Goal: Task Accomplishment & Management: Use online tool/utility

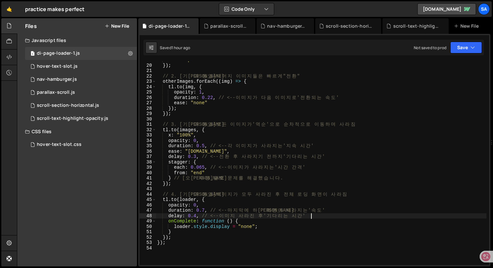
scroll to position [101, 0]
click at [469, 29] on div "New File" at bounding box center [469, 26] width 39 height 16
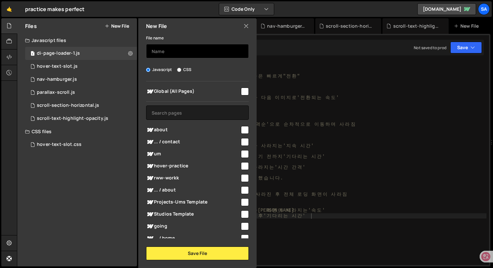
click at [210, 48] on input "text" at bounding box center [197, 51] width 103 height 14
type input "ㅇ"
click at [244, 26] on icon at bounding box center [246, 26] width 5 height 7
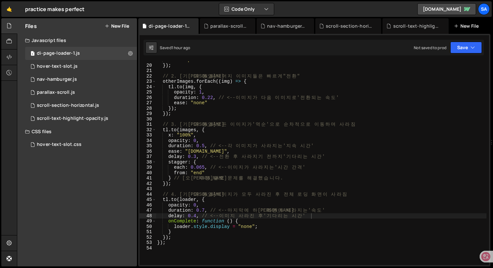
click at [471, 26] on div "New File" at bounding box center [467, 26] width 27 height 7
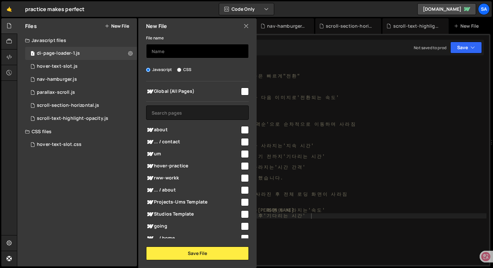
click at [164, 52] on input "text" at bounding box center [197, 51] width 103 height 14
type input "di-page-loader-02"
click at [246, 93] on input "checkbox" at bounding box center [245, 92] width 8 height 8
checkbox input "true"
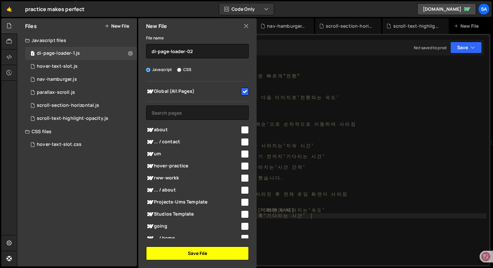
click at [199, 251] on button "Save File" at bounding box center [197, 254] width 103 height 14
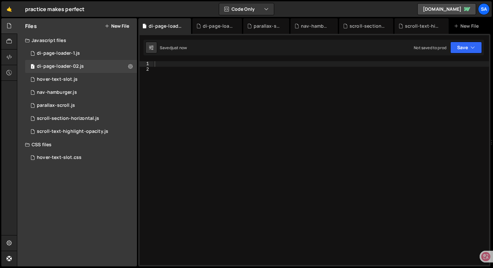
click at [181, 64] on div at bounding box center [321, 168] width 336 height 215
paste textarea "</script>"
type textarea "</script>"
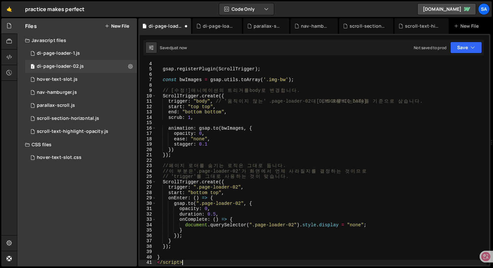
scroll to position [16, 0]
type textarea "<script>"
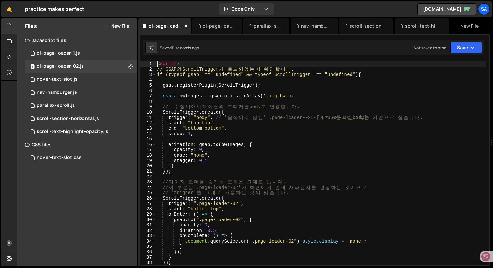
scroll to position [0, 0]
click at [463, 49] on button "Save" at bounding box center [467, 48] width 32 height 12
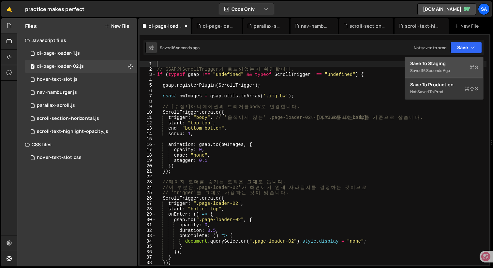
click at [434, 62] on div "Save to Staging S" at bounding box center [444, 63] width 68 height 7
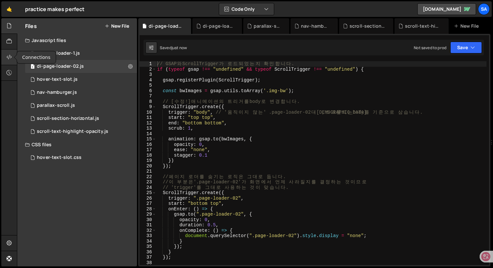
click at [8, 59] on icon at bounding box center [9, 57] width 5 height 7
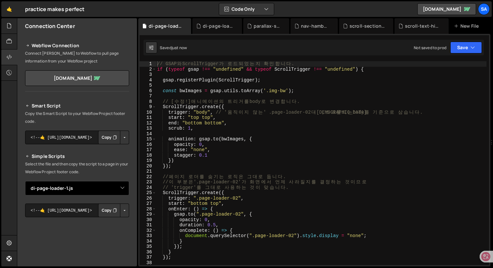
click at [121, 191] on select "Select File hover-text-slot.js nav-hamburger.js parallax-scroll.js scroll-secti…" at bounding box center [77, 188] width 104 height 14
select select "45137"
click at [25, 181] on select "Select File hover-text-slot.js nav-hamburger.js parallax-scroll.js scroll-secti…" at bounding box center [77, 188] width 104 height 14
click at [123, 210] on button "Button group with nested dropdown" at bounding box center [124, 211] width 9 height 14
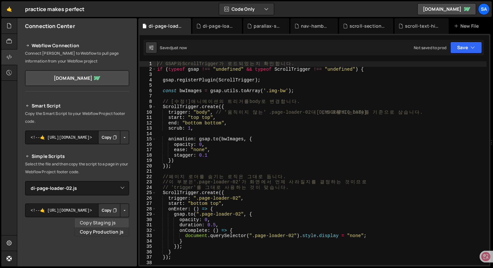
click at [118, 221] on link "Copy Staging js" at bounding box center [102, 223] width 54 height 9
click at [348, 136] on div "// GSAP 와 ScrollTrigger 가 로 드 되 었 는 지 확 인 합 니 다 . if ( typeof gsap !== "undefin…" at bounding box center [321, 168] width 331 height 215
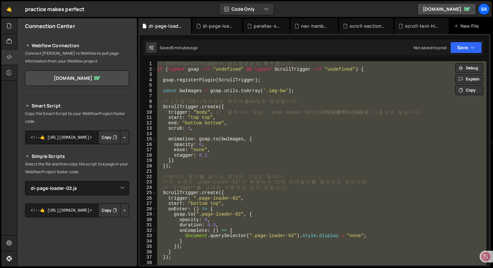
paste textarea "</script>"
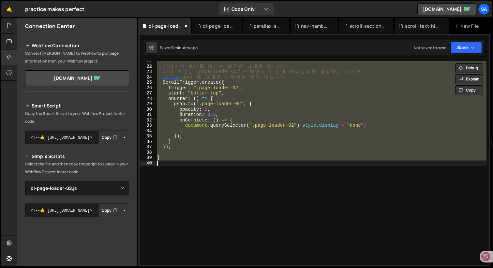
scroll to position [111, 0]
click at [292, 147] on div "// 페 이 지 로 더 를 숨 기 는 로 직 은 그 대 로 둡 니 다 . // 이 부 분 은 '.page-loader-02' 가 화 면 에 서…" at bounding box center [321, 165] width 331 height 215
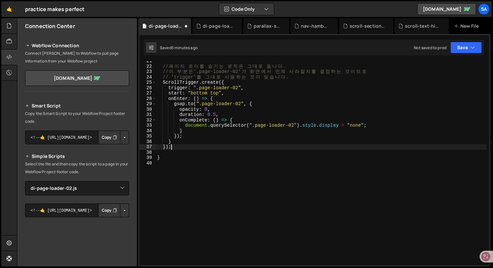
scroll to position [0, 0]
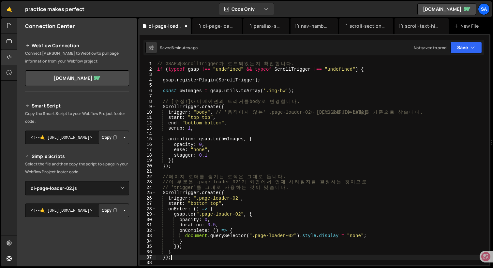
click at [250, 143] on div "// GSAP 와 ScrollTrigger 가 로 드 되 었 는 지 확 인 합 니 다 . if ( typeof gsap !== "undefin…" at bounding box center [321, 168] width 331 height 215
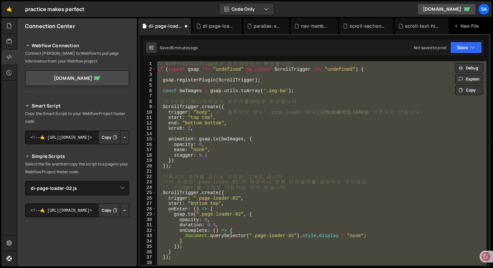
paste textarea
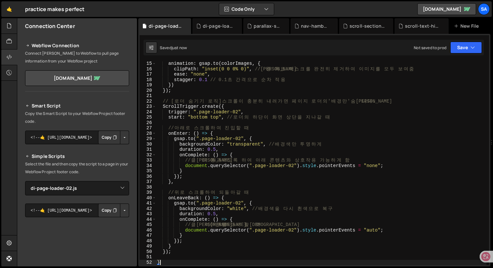
click at [320, 88] on div "animation : gsap . to ( colorImages , { clipPath : "inset(0 0 0% 0)" , // 최 종 목…" at bounding box center [321, 168] width 331 height 215
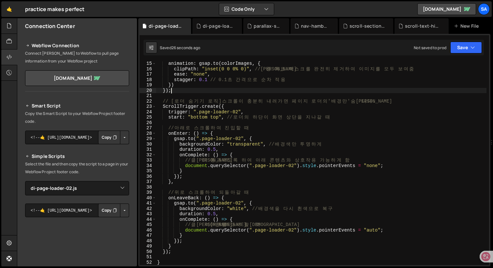
click at [235, 253] on div "animation : gsap . to ( colorImages , { clipPath : "inset(0 0 0% 0)" , // 최 종 목…" at bounding box center [321, 168] width 331 height 215
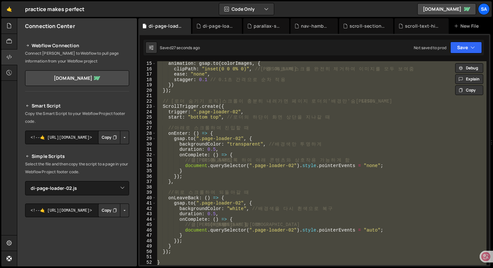
click at [257, 253] on div "animation : gsap . to ( colorImages , { clipPath : "inset(0 0 0% 0)" , // 최 종 목…" at bounding box center [321, 168] width 331 height 215
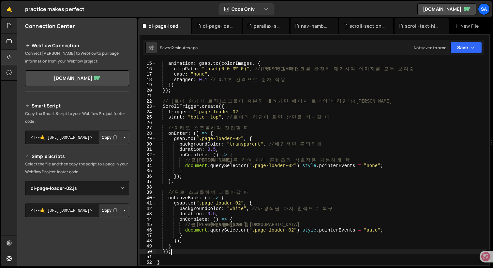
click at [263, 159] on div "animation : gsap . to ( colorImages , { clipPath : "inset(0 0 0% 0)" , // 최 종 목…" at bounding box center [321, 168] width 331 height 215
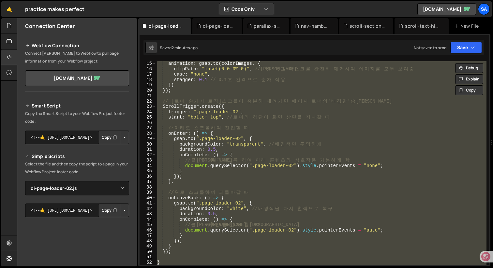
paste textarea
type textarea "}"
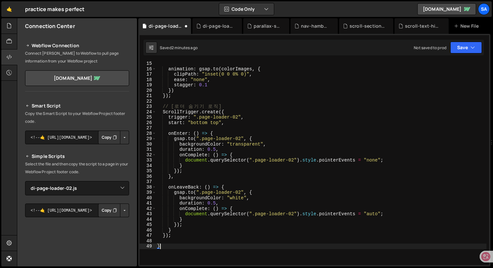
click at [291, 129] on div "animation : gsap . to ( colorImages , { clipPath : "inset(0 0 0% 0)" , ease : "…" at bounding box center [321, 168] width 331 height 215
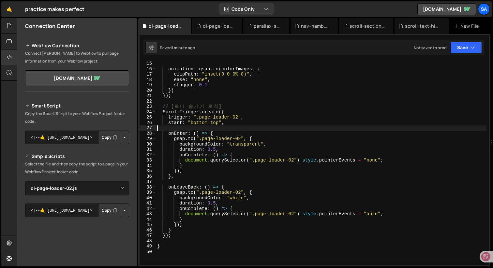
click at [247, 97] on div "animation : gsap . to ( colorImages , { clipPath : "inset(0 0 0% 0)" , ease : "…" at bounding box center [321, 168] width 331 height 215
type textarea "});"
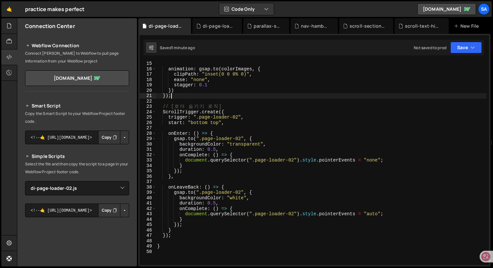
scroll to position [0, 0]
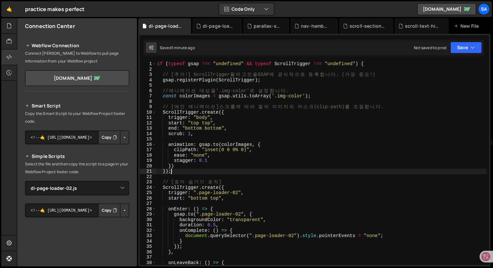
click at [247, 87] on div "if ( typeof gsap !== "undefined" && typeof ScrollTrigger !== "undefined" ) { //…" at bounding box center [321, 168] width 331 height 215
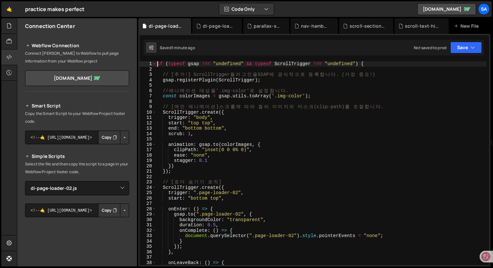
type textarea "if (typeof gsap !== "undefined" && typeof ScrollTrigger !== "undefined") {"
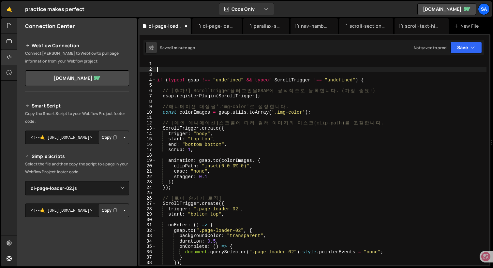
paste textarea "window.addEventListener('DOMContentLoaded', function() {"
type textarea "window.addEventListener('DOMContentLoaded', function() {"
click at [313, 118] on div "window . addEventListener ( 'DOMContentLoaded' , function ( ) { if ( typeof gsa…" at bounding box center [321, 168] width 331 height 215
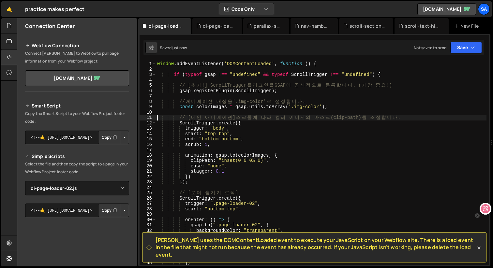
drag, startPoint x: 488, startPoint y: 260, endPoint x: 486, endPoint y: 223, distance: 36.6
click at [486, 223] on html "Projects [GEOGRAPHIC_DATA] Blog SA Projects Your Teams Invite team member Accou…" at bounding box center [246, 134] width 493 height 268
drag, startPoint x: 485, startPoint y: 228, endPoint x: 482, endPoint y: 184, distance: 44.8
click at [482, 184] on icon at bounding box center [482, 183] width 9 height 9
type textarea "// [메인 애니메이션] 스크롤에 따라 컬러 이미지의 마스크(clip-path)를 조절합니다."
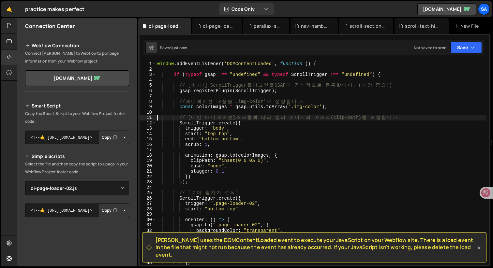
click at [480, 252] on icon at bounding box center [479, 248] width 7 height 7
click at [215, 26] on div "di-page-loader-1.js" at bounding box center [218, 26] width 31 height 7
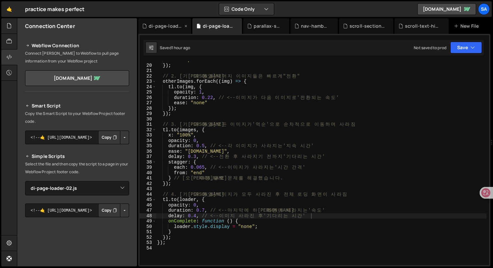
click at [149, 26] on div "di-page-loader-02.js" at bounding box center [166, 26] width 34 height 7
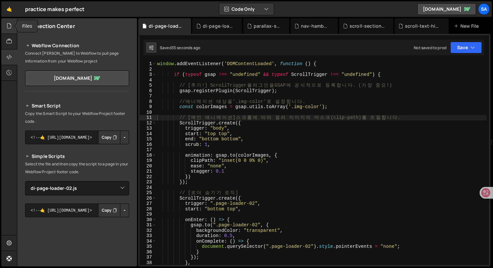
click at [7, 24] on icon at bounding box center [9, 25] width 5 height 7
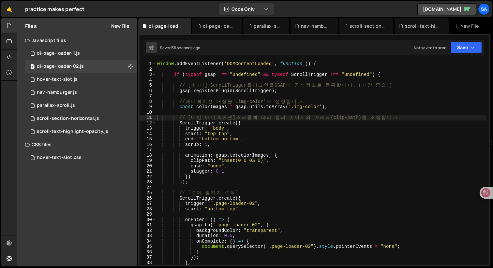
click at [262, 79] on div "window . addEventListener ( 'DOMContentLoaded' , function ( ) { if ( typeof gsa…" at bounding box center [321, 168] width 331 height 215
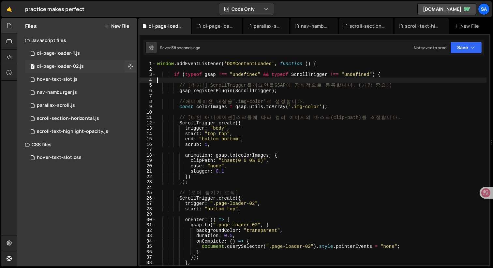
click at [77, 62] on div "1 di-page-loader-02.js 0" at bounding box center [81, 66] width 112 height 13
click at [85, 50] on div "1 di-page-loader-1.js 0" at bounding box center [81, 53] width 112 height 13
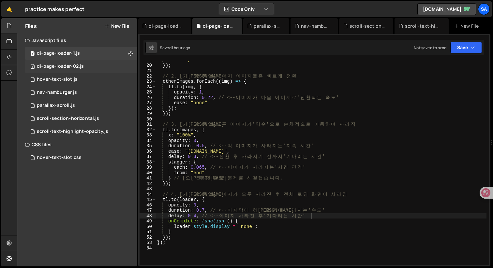
click at [85, 64] on div "1 di-page-loader-02.js 0" at bounding box center [81, 66] width 112 height 13
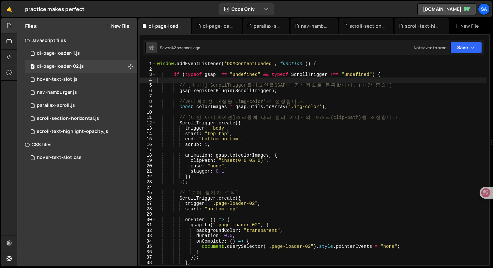
click at [243, 144] on div "window . addEventListener ( 'DOMContentLoaded' , function ( ) { if ( typeof gsa…" at bounding box center [321, 168] width 331 height 215
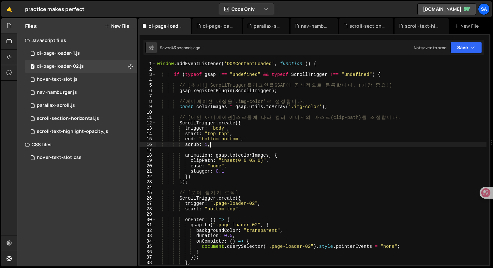
click at [284, 183] on div "window . addEventListener ( 'DOMContentLoaded' , function ( ) { if ( typeof gsa…" at bounding box center [321, 168] width 331 height 215
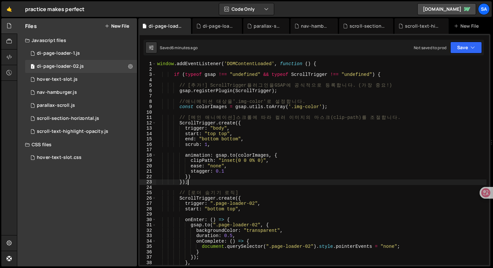
click at [274, 158] on div "window . addEventListener ( 'DOMContentLoaded' , function ( ) { if ( typeof gsa…" at bounding box center [321, 168] width 331 height 215
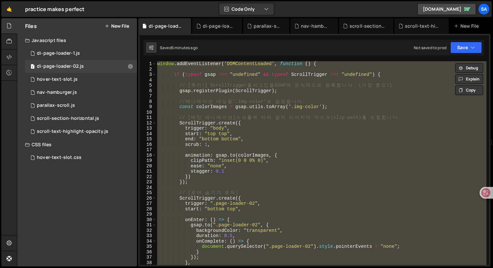
paste textarea "});"
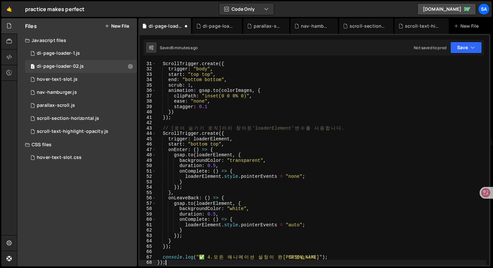
click at [275, 141] on div "ScrollTrigger . create ({ trigger : "body" , start : "top top" , end : "bottom …" at bounding box center [321, 168] width 331 height 215
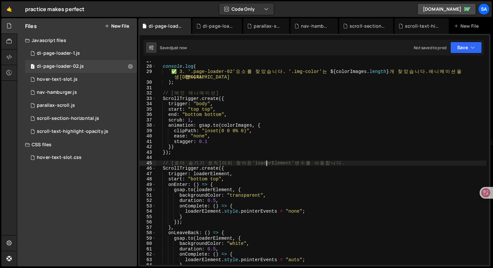
scroll to position [0, 0]
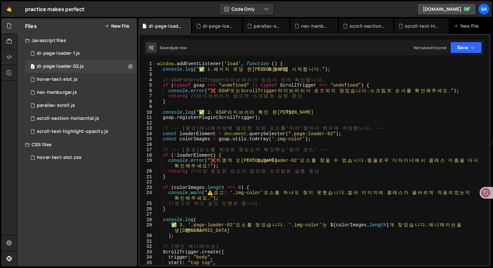
click at [259, 88] on div "window . addEventListener ( 'load' , function ( ) { console . log ( "✅ 1. 페 이 지…" at bounding box center [321, 168] width 331 height 215
click at [273, 220] on div "window . addEventListener ( 'load' , function ( ) { console . log ( "✅ 1. 페 이 지…" at bounding box center [321, 168] width 331 height 215
click at [275, 238] on div "window . addEventListener ( 'load' , function ( ) { console . log ( "✅ 1. 페 이 지…" at bounding box center [321, 168] width 331 height 215
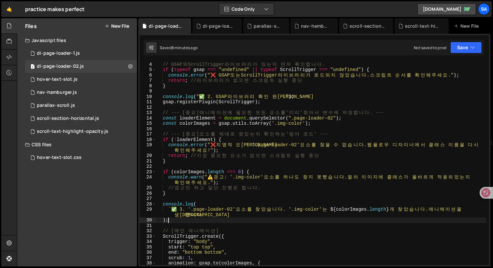
scroll to position [20, 0]
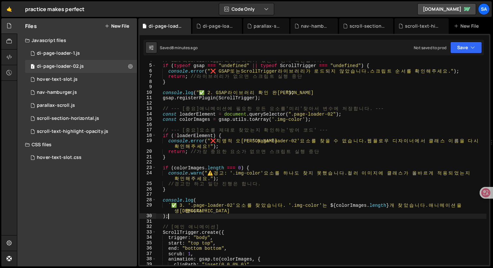
click at [264, 238] on div "// GSAP 와 ScrollTrigger 라 이 브 러 리 가 있 는 지 먼 저 확 인 합 니 다 . if ( typeof gsap === …" at bounding box center [321, 165] width 331 height 215
type textarea "trigger: "body","
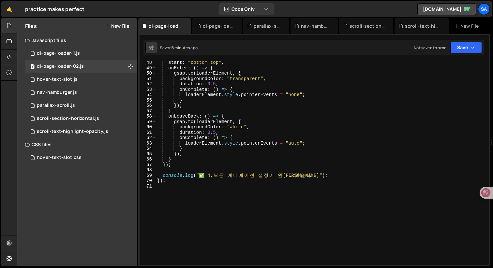
scroll to position [273, 0]
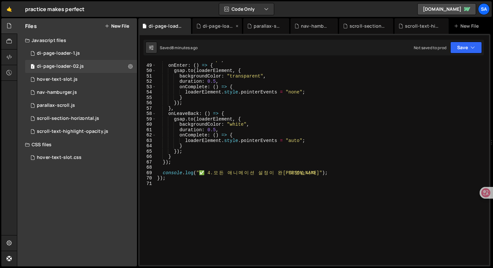
click at [209, 23] on div "di-page-loader-1.js" at bounding box center [218, 26] width 31 height 7
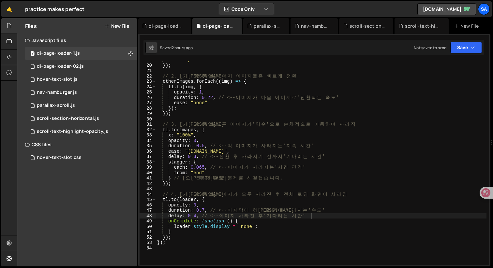
click at [283, 148] on div "ease : "power2.out" }) ; // 2. [ 기 존 과 동 일 ] 나 머 지 이 미 지 들 은 빠 르 게 " 전 환 " othe…" at bounding box center [321, 164] width 331 height 215
type textarea "duration: 0.5, // <-- 각 이미지가 사라지는 '지속 시간'"
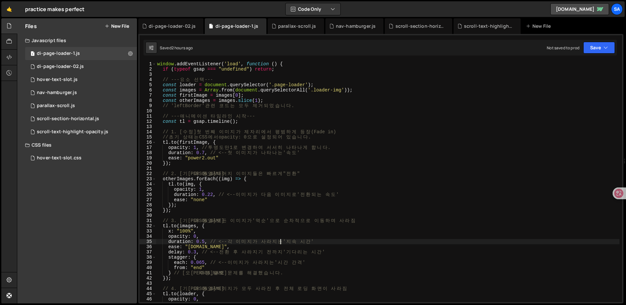
scroll to position [0, 3]
